Goal: Complete application form

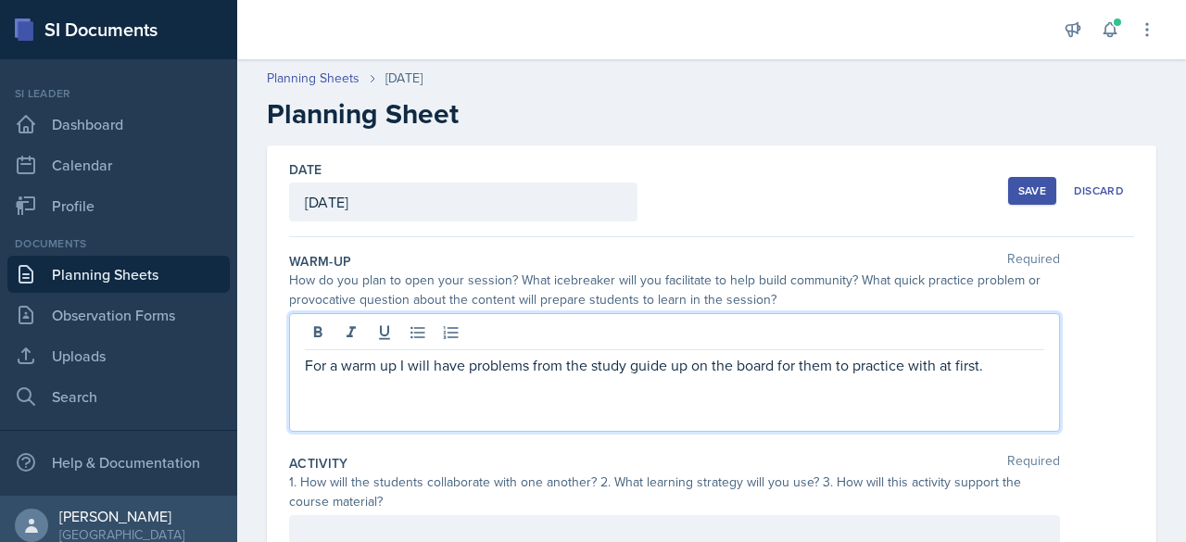
scroll to position [311, 0]
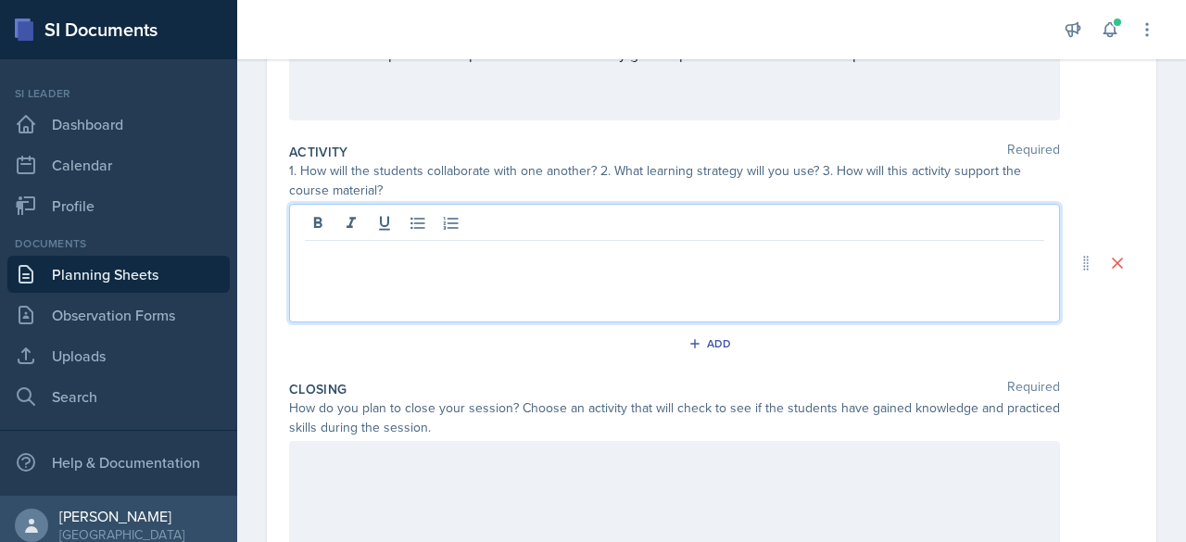
click at [372, 225] on div at bounding box center [674, 263] width 771 height 119
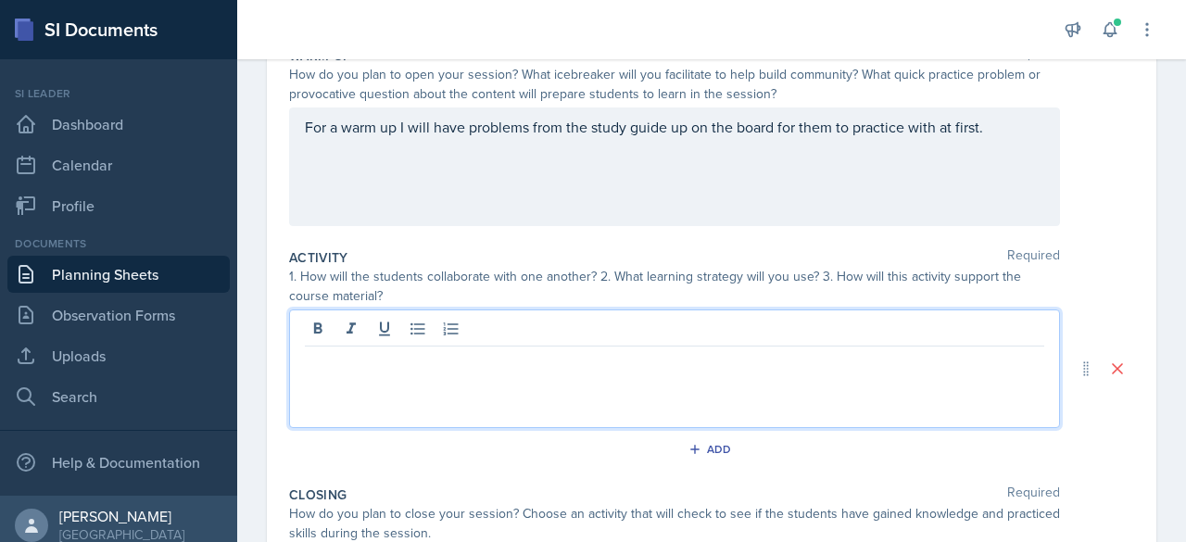
scroll to position [195, 0]
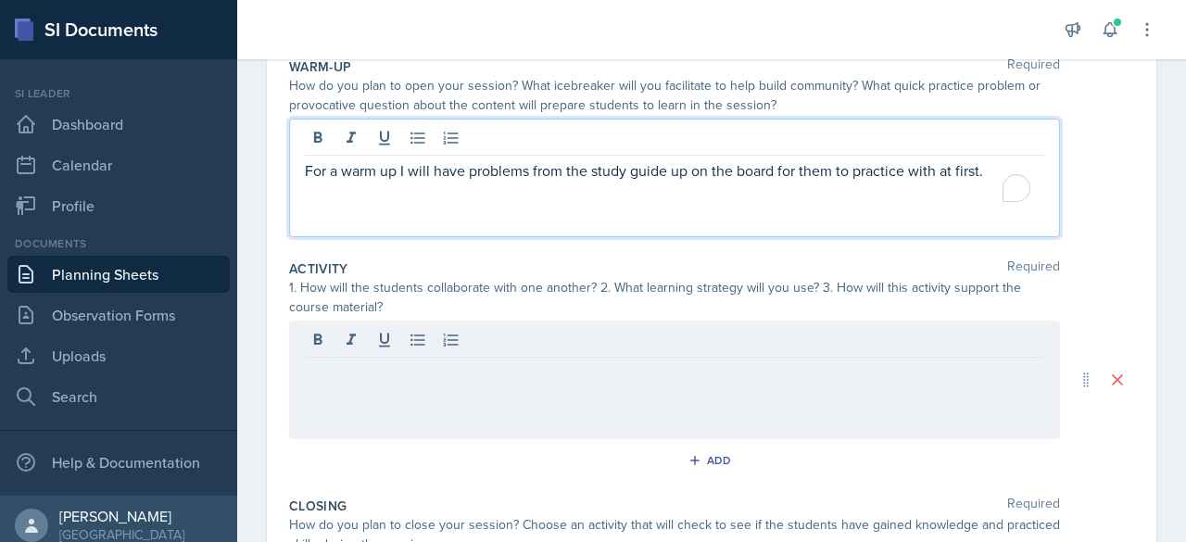
click at [1001, 182] on p "To enrich screen reader interactions, please activate Accessibility in Grammarl…" at bounding box center [674, 193] width 739 height 22
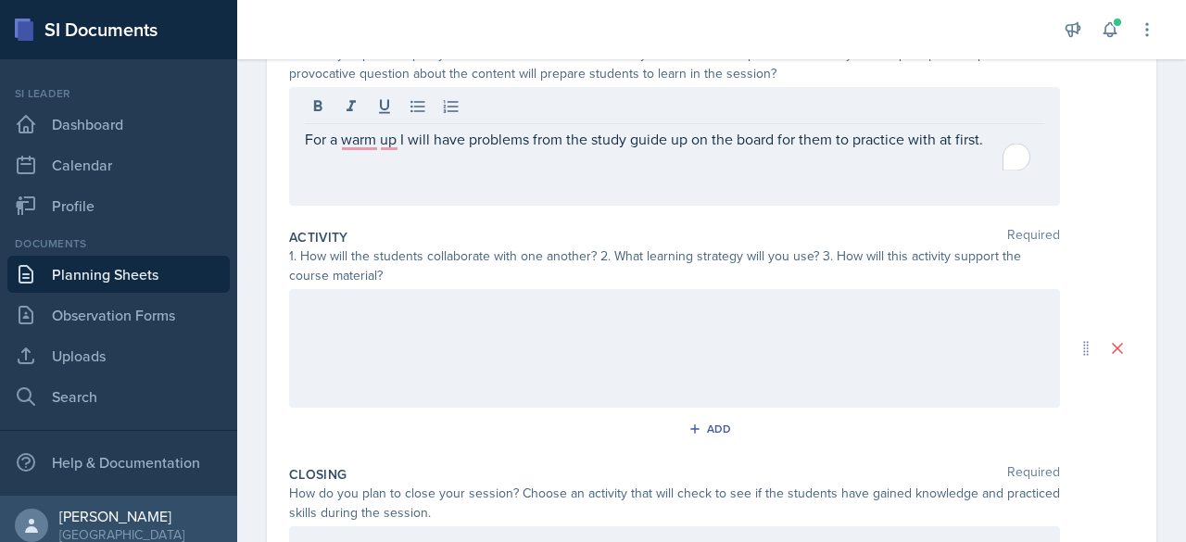
click at [749, 334] on div at bounding box center [674, 348] width 771 height 119
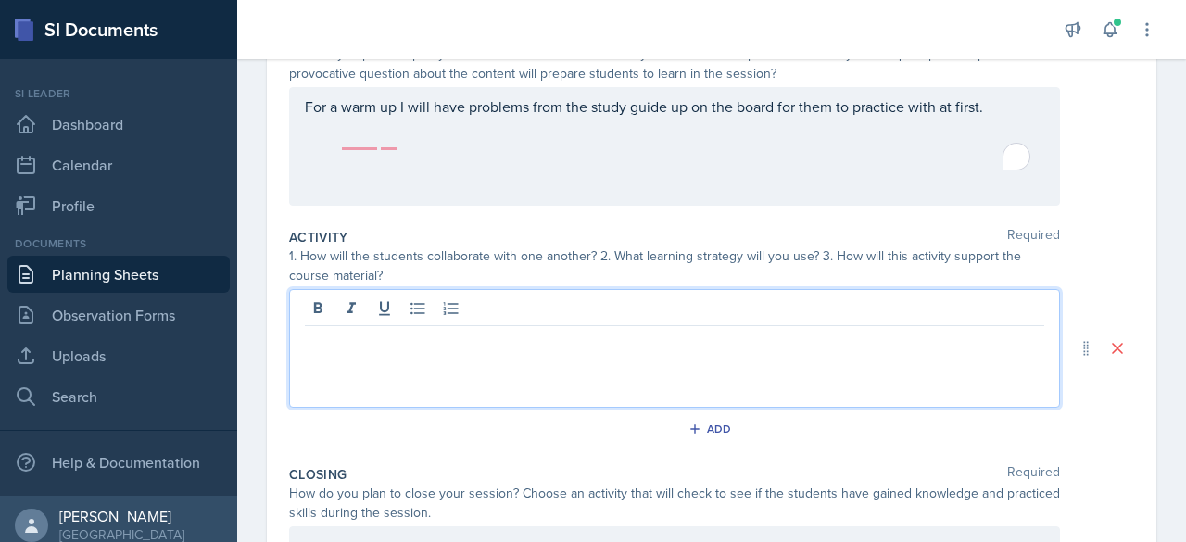
scroll to position [258, 0]
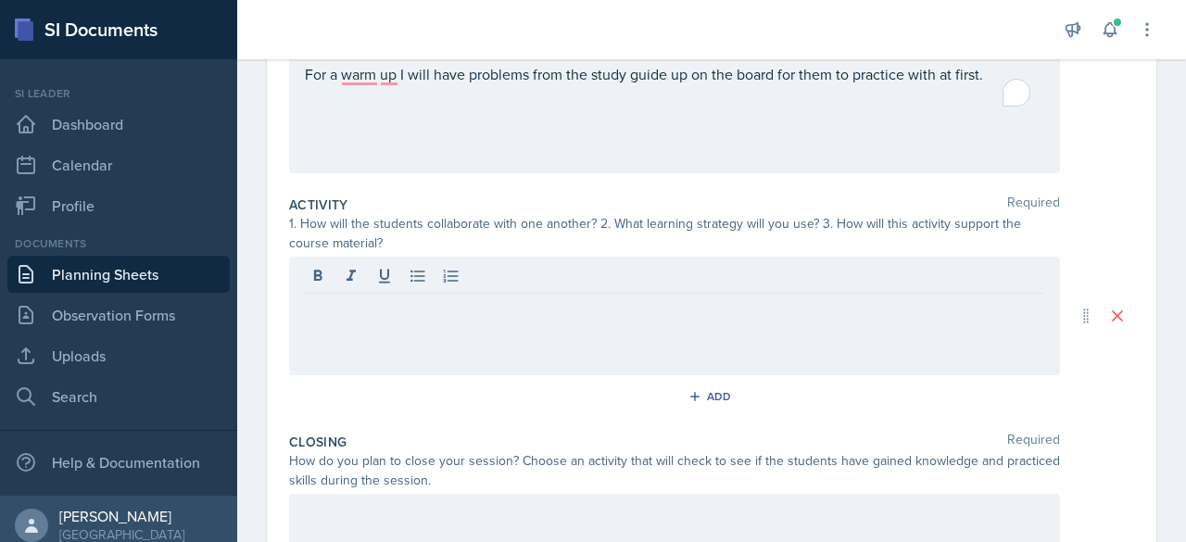
click at [600, 119] on div "For a warm up I will have problems from the study guide up on the board for the…" at bounding box center [674, 114] width 771 height 119
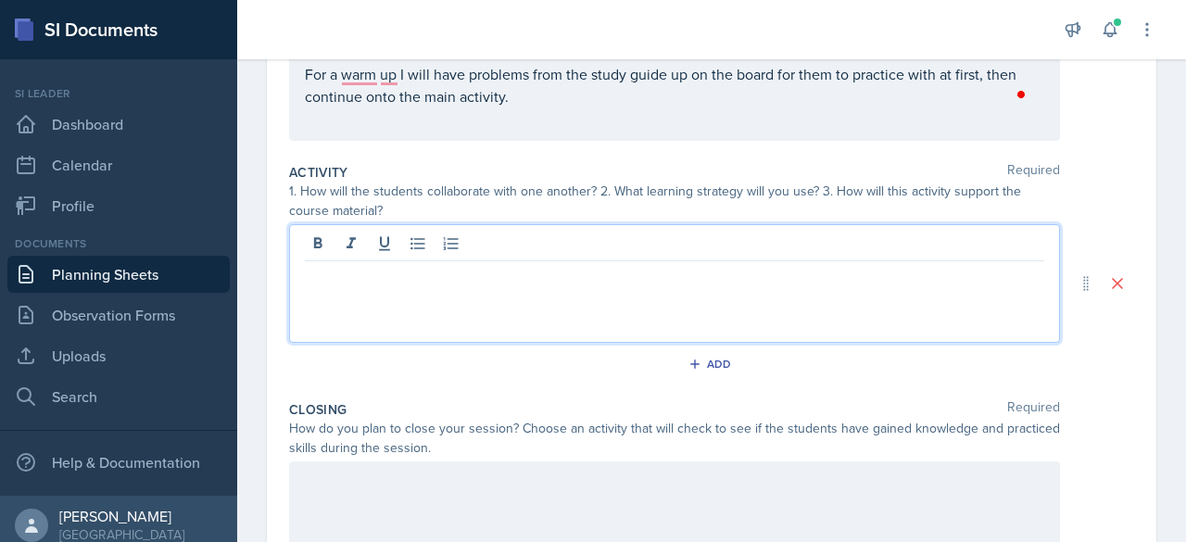
click at [502, 250] on div at bounding box center [674, 283] width 771 height 119
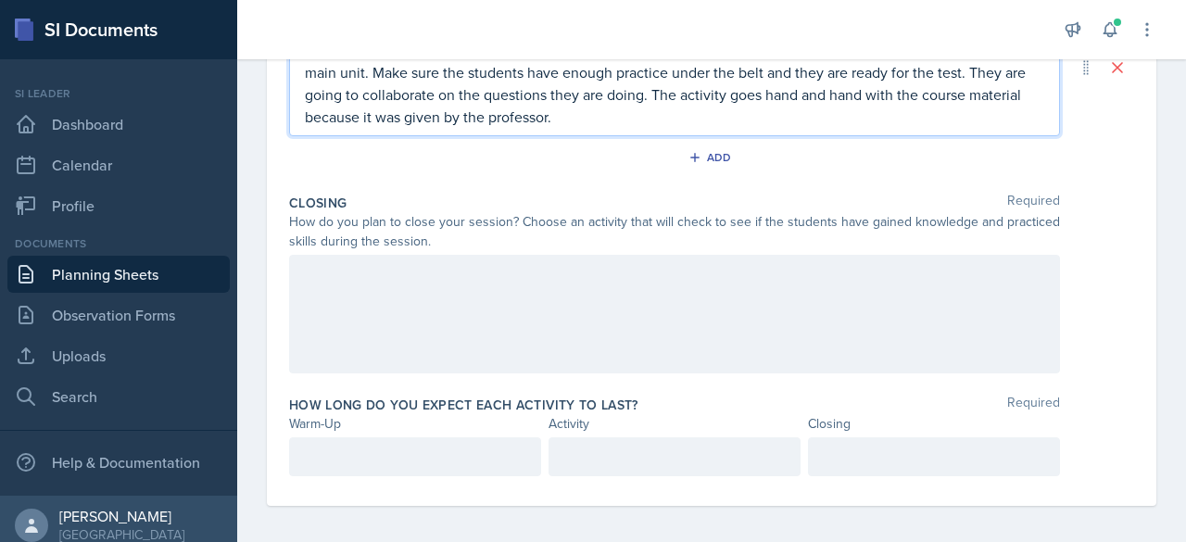
click at [606, 267] on div at bounding box center [674, 314] width 771 height 119
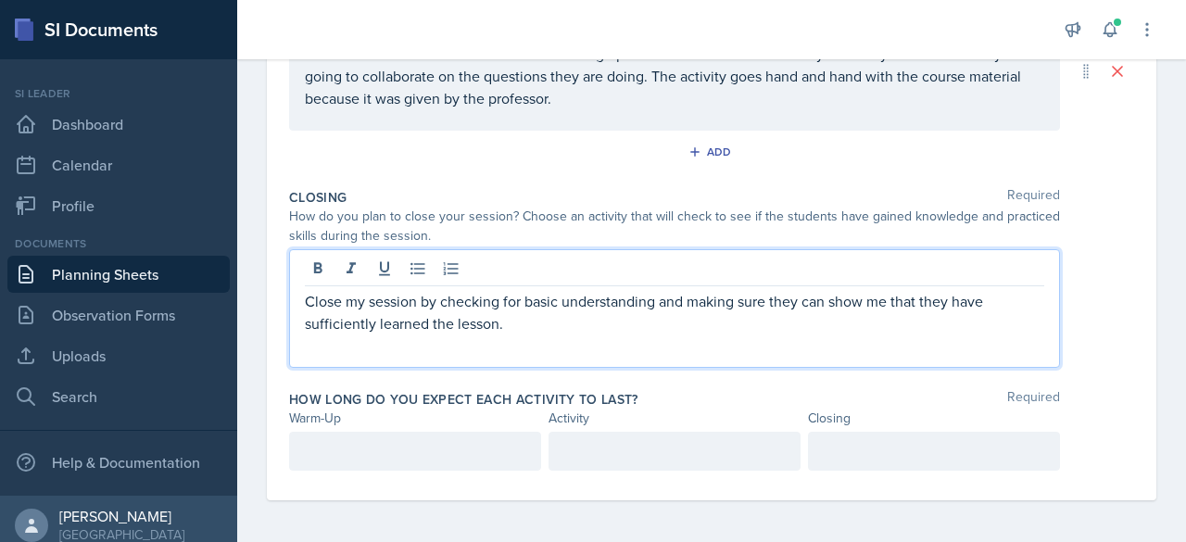
click at [459, 420] on div "Warm-Up" at bounding box center [415, 418] width 252 height 19
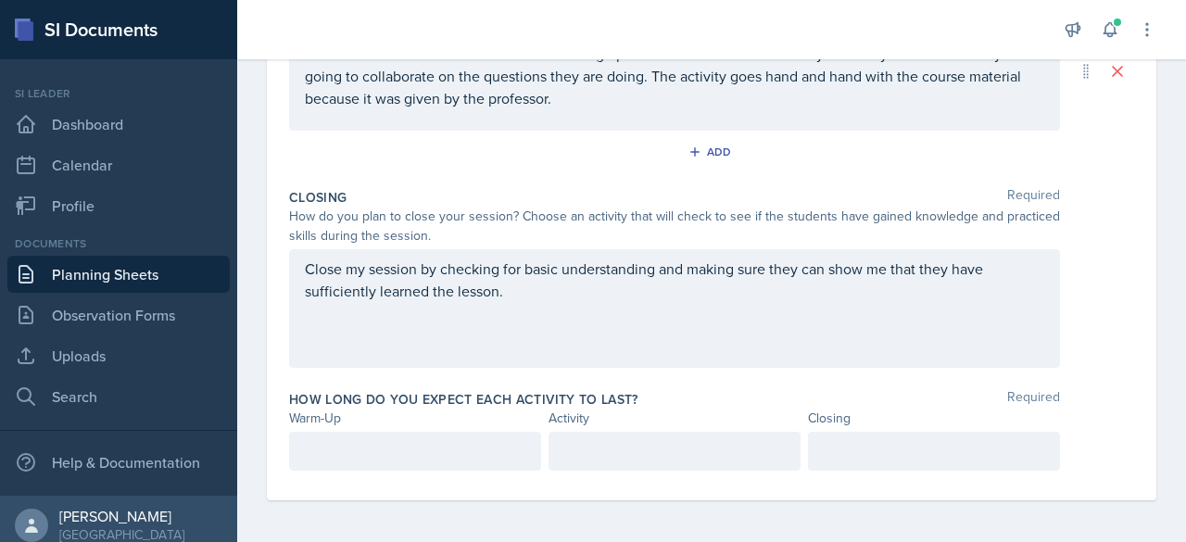
click at [445, 449] on div at bounding box center [415, 451] width 252 height 39
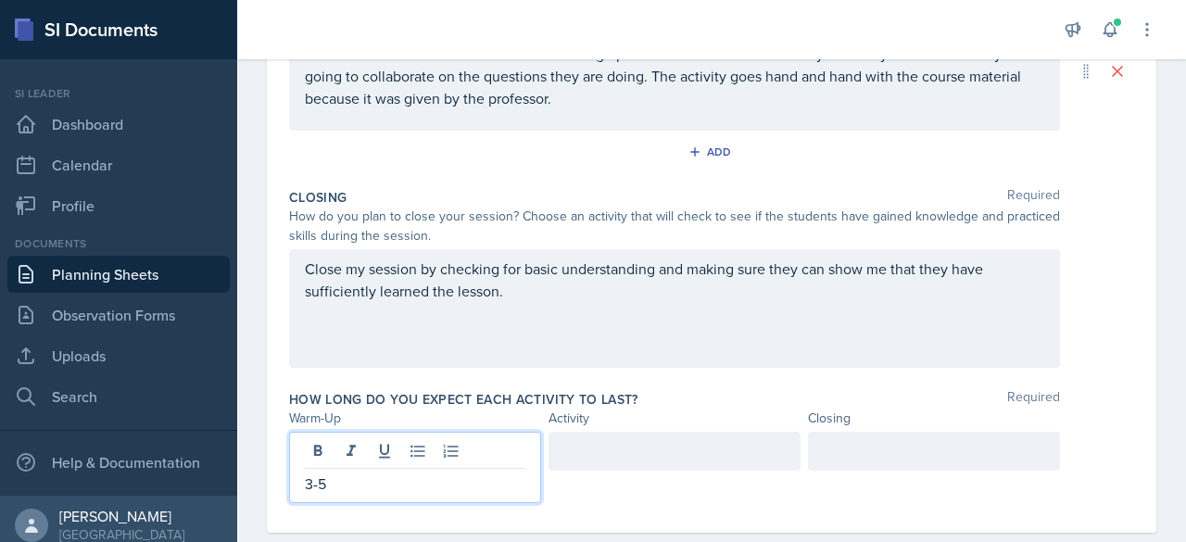
click at [594, 452] on div at bounding box center [674, 451] width 252 height 39
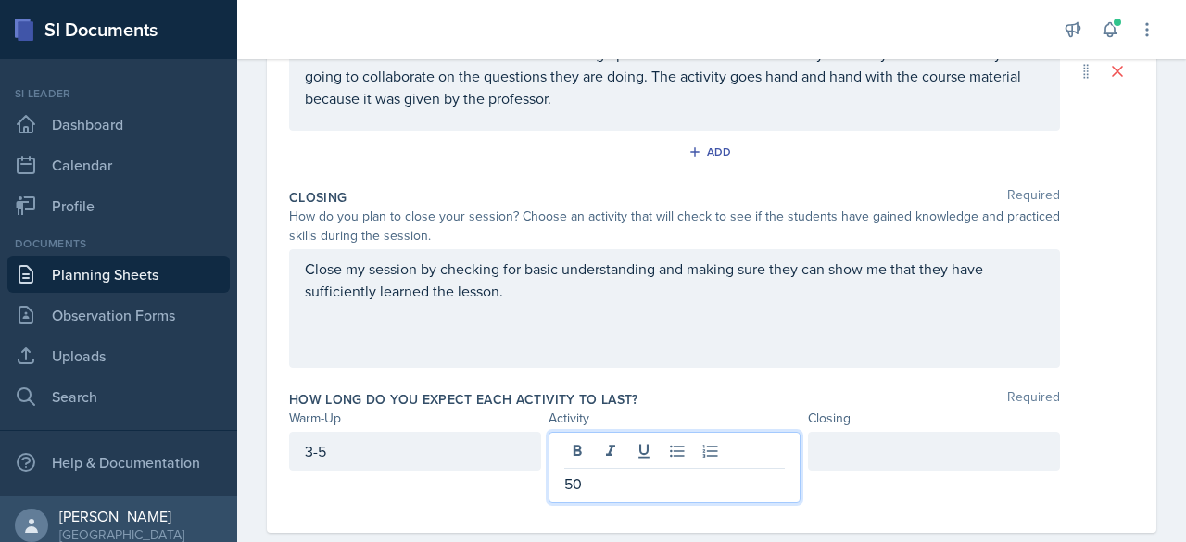
click at [851, 463] on div at bounding box center [934, 451] width 252 height 39
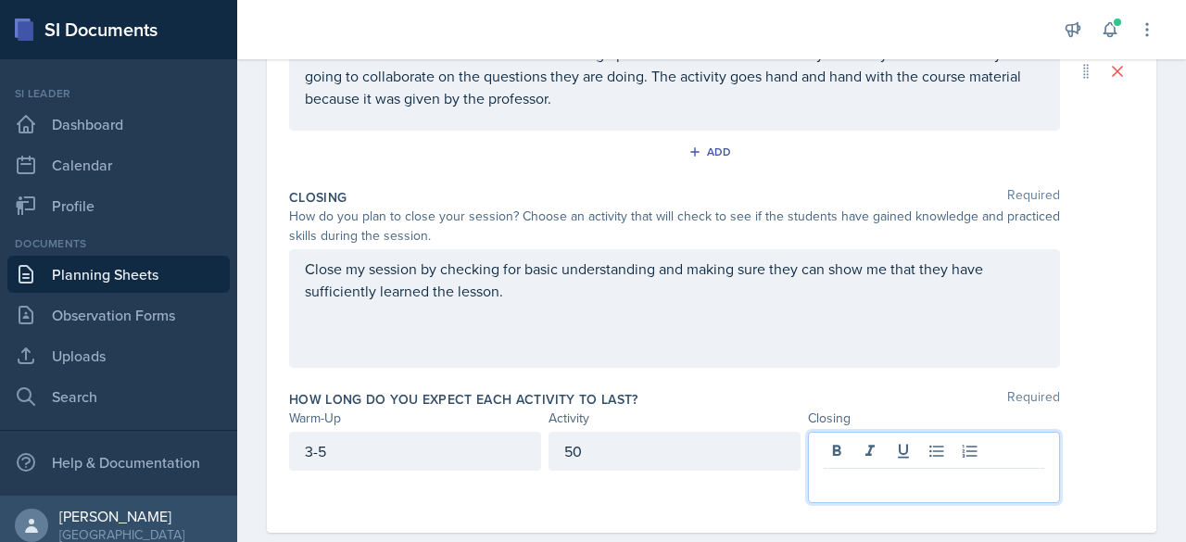
scroll to position [535, 0]
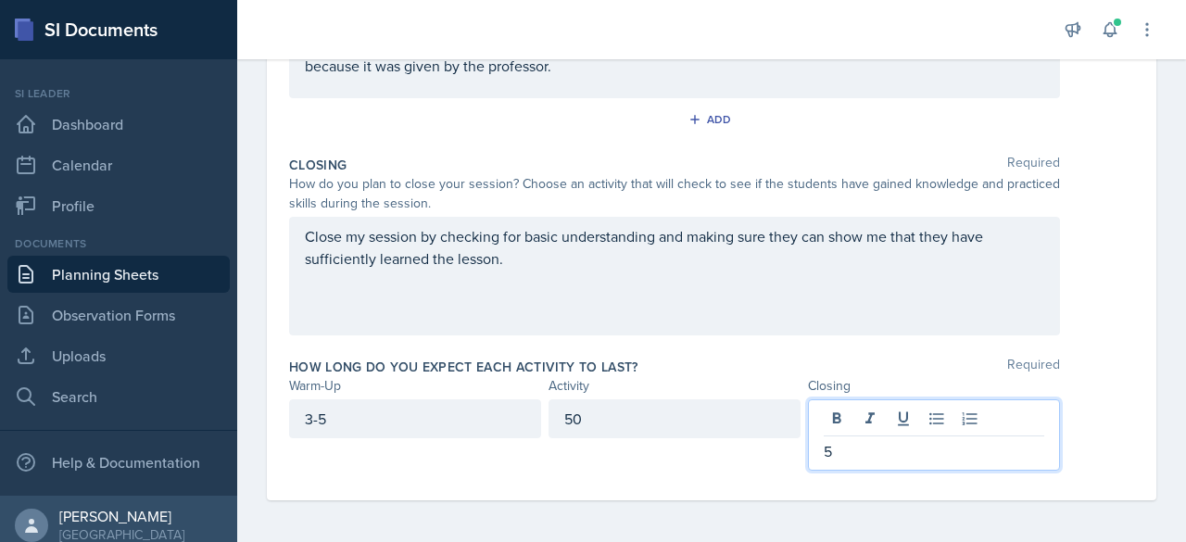
click at [808, 257] on p "Close my session by checking for basic understanding and making sure they can s…" at bounding box center [674, 247] width 739 height 44
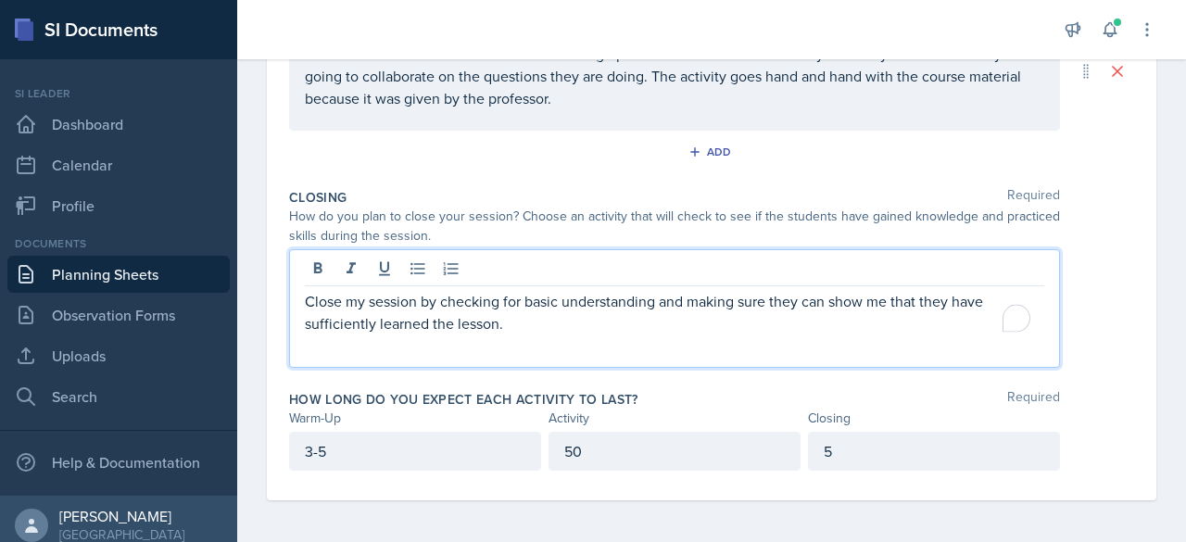
click at [726, 370] on div "Closing Required How do you plan to close your session? Choose an activity that…" at bounding box center [711, 282] width 845 height 202
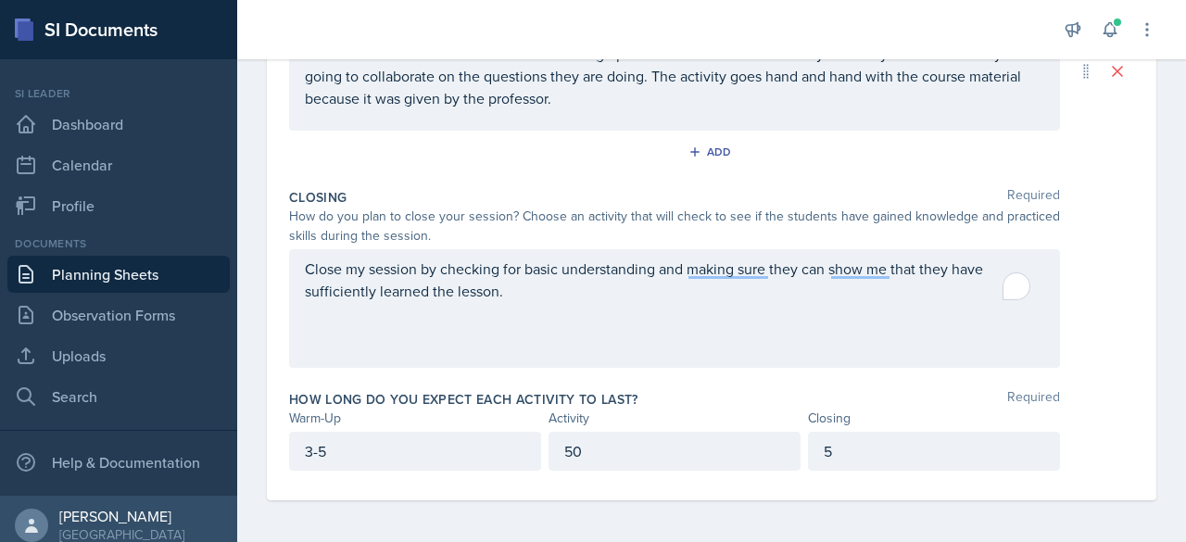
scroll to position [0, 0]
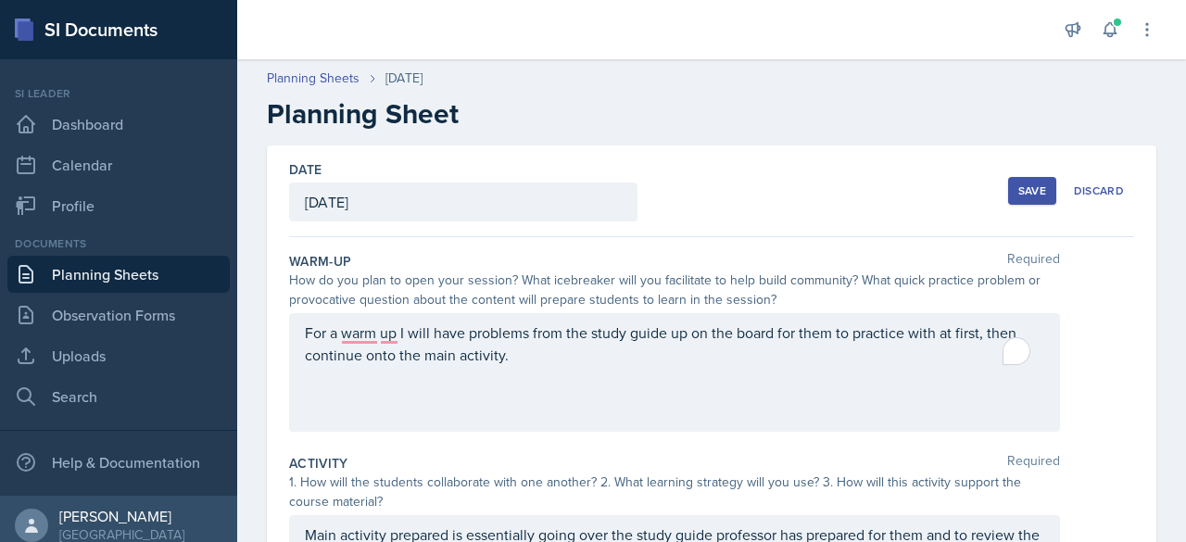
click at [1018, 188] on div "Save" at bounding box center [1032, 190] width 28 height 15
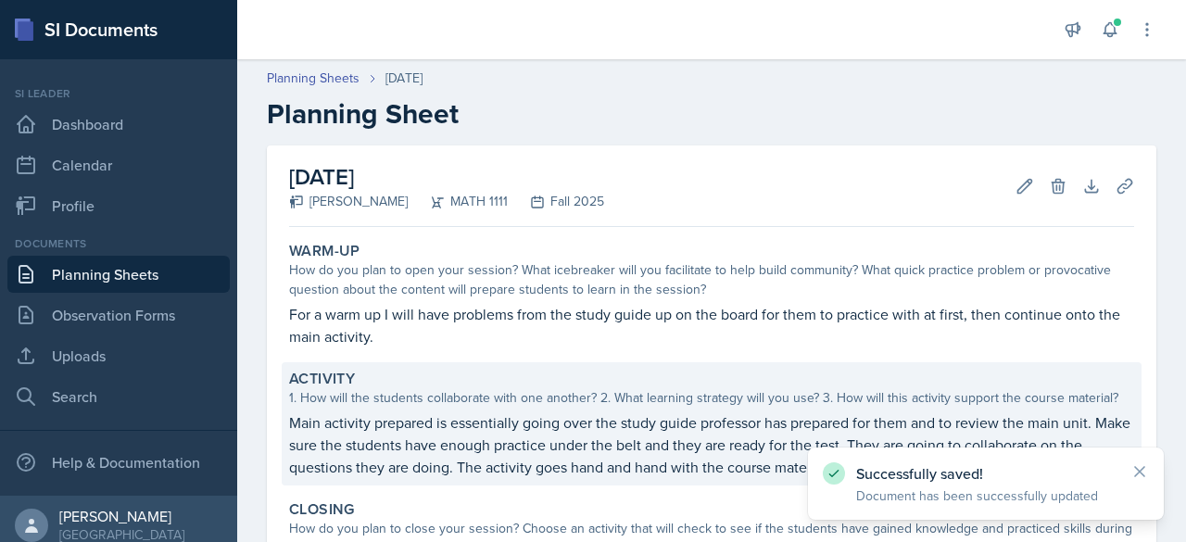
scroll to position [276, 0]
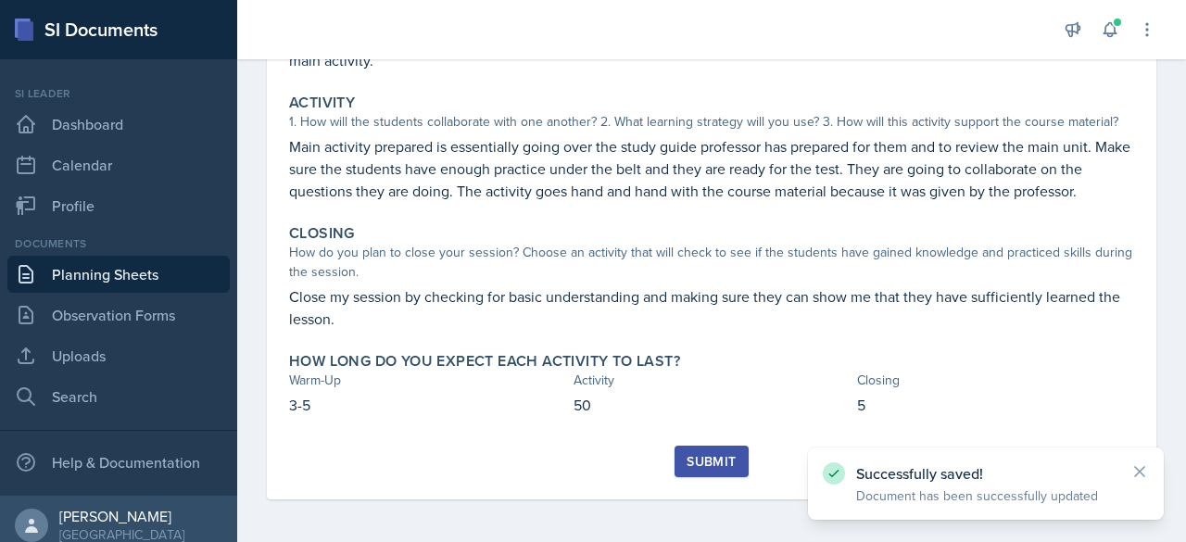
click at [717, 475] on button "Submit" at bounding box center [710, 461] width 73 height 31
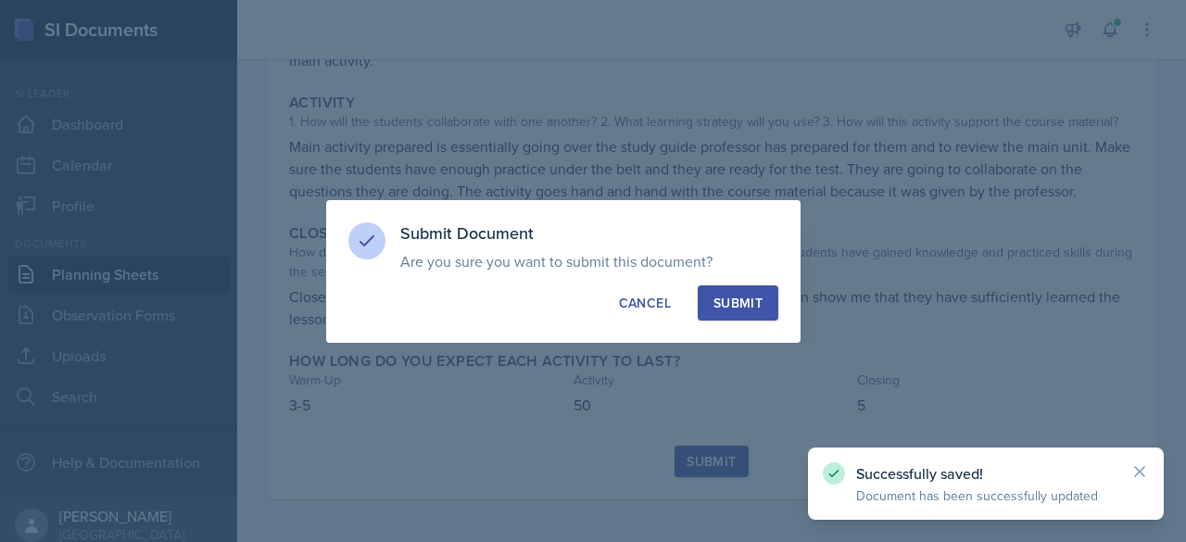
click at [726, 307] on div "Submit" at bounding box center [737, 303] width 49 height 19
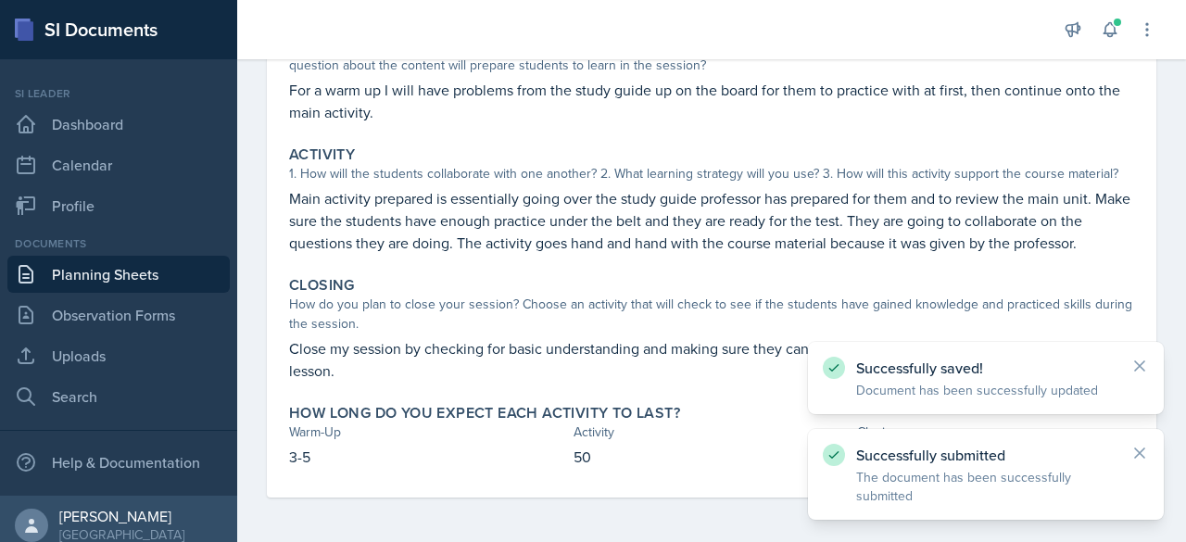
scroll to position [223, 0]
